Goal: Task Accomplishment & Management: Manage account settings

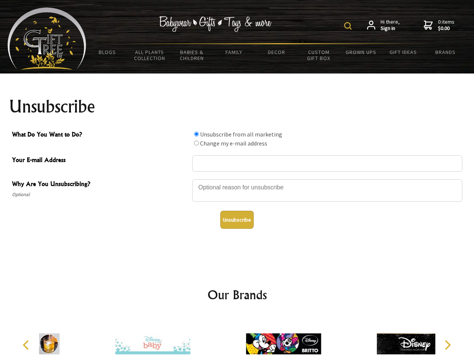
click at [349, 26] on img at bounding box center [348, 26] width 8 height 8
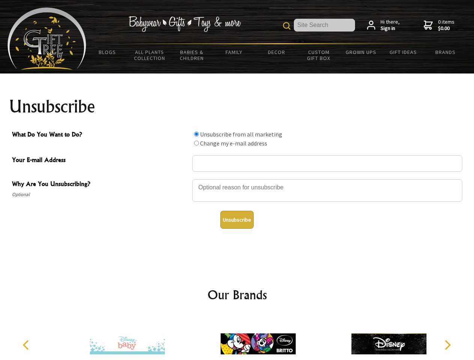
click at [237, 179] on div at bounding box center [327, 192] width 270 height 26
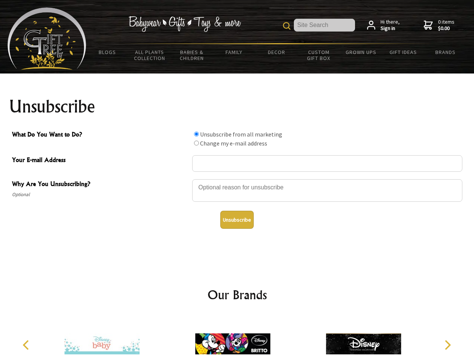
click at [196, 134] on input "What Do You Want to Do?" at bounding box center [196, 134] width 5 height 5
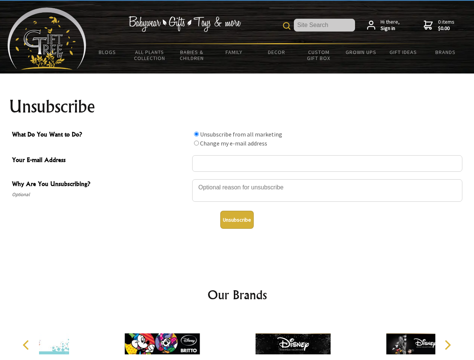
click at [196, 143] on input "What Do You Want to Do?" at bounding box center [196, 143] width 5 height 5
radio input "true"
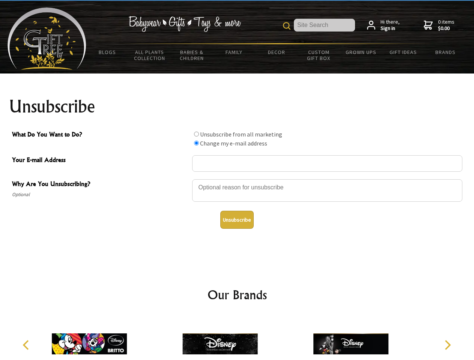
click at [237, 220] on button "Unsubscribe" at bounding box center [236, 220] width 33 height 18
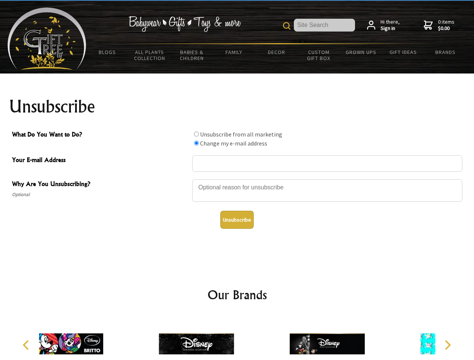
click at [27, 345] on icon "Previous" at bounding box center [27, 345] width 10 height 10
click at [447, 345] on icon "Next" at bounding box center [447, 345] width 10 height 10
